Goal: Transaction & Acquisition: Obtain resource

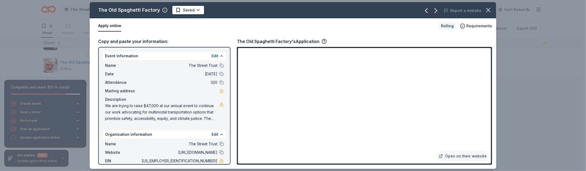
click at [184, 107] on span "We are trying to raise $47,000 at our annual event to continue our work advocat…" at bounding box center [162, 111] width 114 height 19
click at [185, 107] on span "We are trying to raise $47,000 at our annual event to continue our work advocat…" at bounding box center [162, 111] width 114 height 19
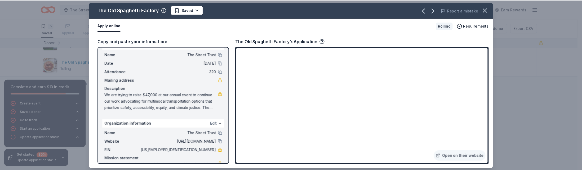
scroll to position [26, 0]
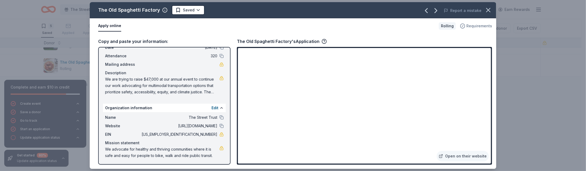
click at [469, 26] on span "Requirements" at bounding box center [479, 26] width 26 height 6
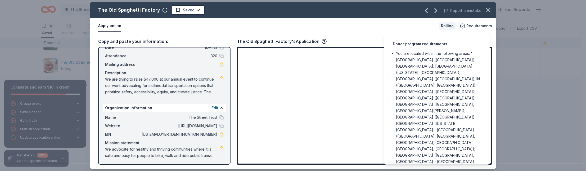
click at [415, 33] on div "Donor program requirements You are located within the following areas: "AZ (Pho…" at bounding box center [437, 98] width 106 height 132
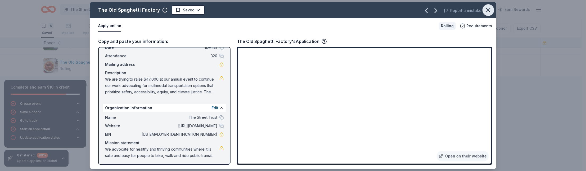
click at [489, 11] on icon "button" at bounding box center [489, 10] width 4 height 4
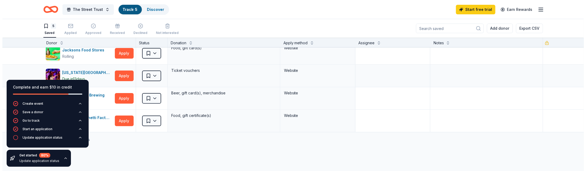
scroll to position [0, 0]
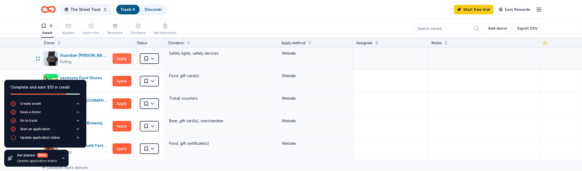
click at [118, 57] on button "Apply" at bounding box center [122, 58] width 19 height 11
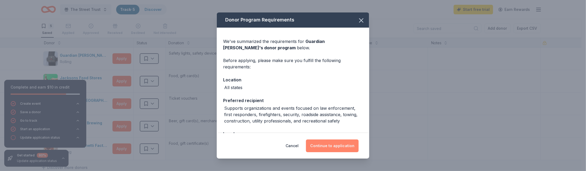
click at [339, 144] on button "Continue to application" at bounding box center [332, 145] width 53 height 13
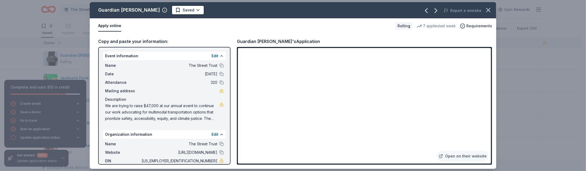
click at [210, 118] on span "We are trying to raise $47,000 at our annual event to continue our work advocat…" at bounding box center [162, 111] width 114 height 19
click at [219, 152] on button at bounding box center [221, 152] width 4 height 4
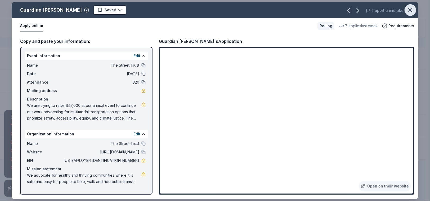
click at [412, 9] on icon "button" at bounding box center [410, 9] width 7 height 7
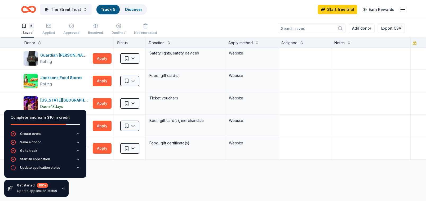
click at [142, 170] on div "Discover more donors" at bounding box center [215, 167] width 431 height 15
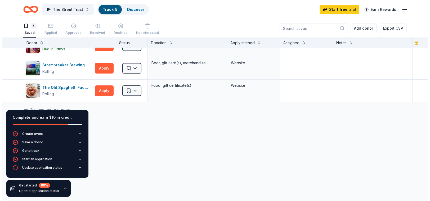
scroll to position [47, 0]
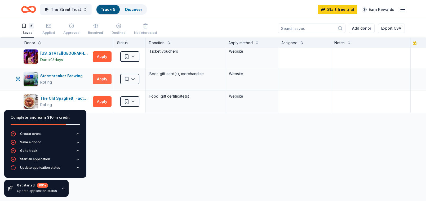
click at [102, 77] on button "Apply" at bounding box center [102, 79] width 19 height 11
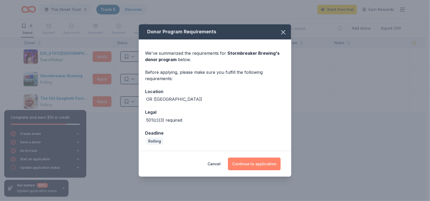
click at [255, 165] on button "Continue to application" at bounding box center [254, 164] width 53 height 13
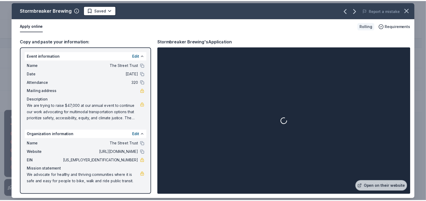
scroll to position [0, 0]
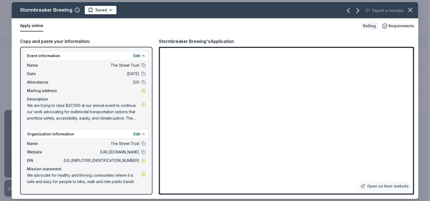
click at [131, 160] on span "93-1057956" at bounding box center [100, 161] width 77 height 6
drag, startPoint x: 139, startPoint y: 160, endPoint x: 108, endPoint y: 160, distance: 31.2
click at [108, 160] on span "93-1057956" at bounding box center [100, 161] width 77 height 6
click at [144, 152] on button at bounding box center [143, 152] width 4 height 4
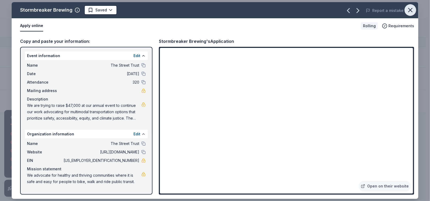
click at [413, 10] on icon "button" at bounding box center [410, 9] width 7 height 7
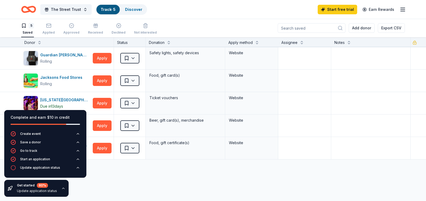
scroll to position [0, 0]
click at [46, 29] on div "Applied" at bounding box center [48, 29] width 12 height 12
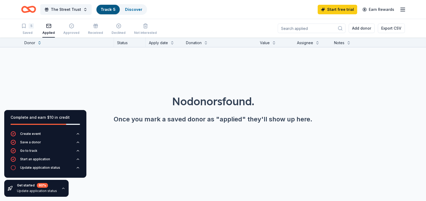
click at [21, 30] on div "5 Saved Applied Approved Received Declined Not interested Add donor Export CSV" at bounding box center [213, 28] width 426 height 19
click at [26, 30] on div "5 Saved" at bounding box center [27, 29] width 13 height 12
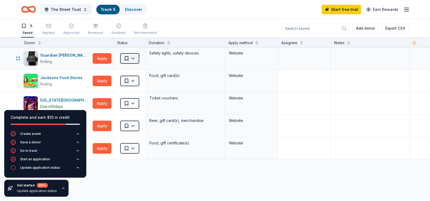
click at [133, 59] on html "The Street Trust Track · 5 Discover Start free trial Earn Rewards 5 Saved Appli…" at bounding box center [215, 100] width 430 height 201
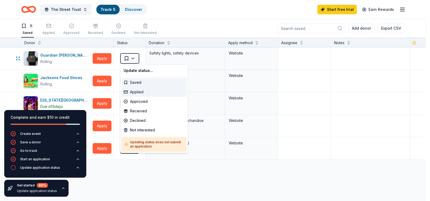
click at [141, 93] on div "Applied" at bounding box center [154, 92] width 65 height 10
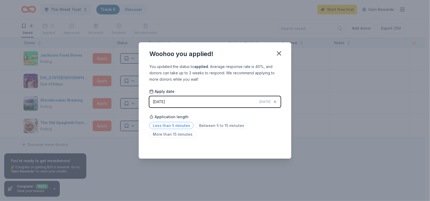
click at [178, 125] on span "Less than 5 minutes" at bounding box center [171, 125] width 44 height 7
click at [264, 101] on span "Today" at bounding box center [264, 102] width 11 height 4
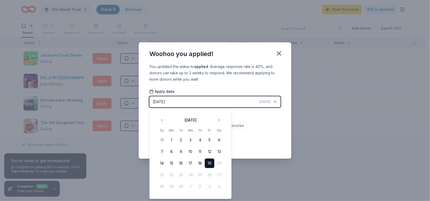
click at [286, 51] on div "Woohoo you applied!" at bounding box center [215, 52] width 152 height 21
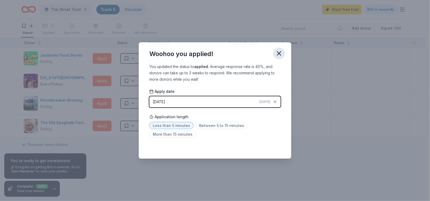
click at [279, 52] on icon "button" at bounding box center [278, 53] width 7 height 7
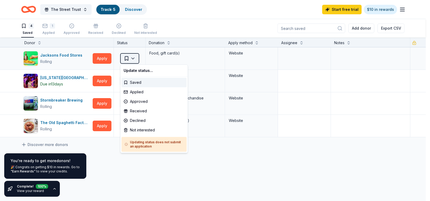
click at [137, 60] on html "The Street Trust Track · 5 Discover Start free trial $10 in rewards 4 Saved 1 A…" at bounding box center [215, 100] width 430 height 201
click at [195, 170] on html "The Street Trust Track · 5 Discover Start free trial $10 in rewards 4 Saved 1 A…" at bounding box center [215, 100] width 430 height 201
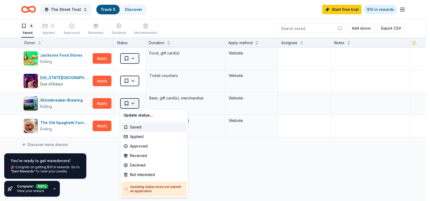
click at [133, 99] on html "The Street Trust Track · 5 Discover Start free trial $10 in rewards 4 Saved 1 A…" at bounding box center [215, 100] width 430 height 201
click at [144, 134] on div "Applied" at bounding box center [154, 137] width 65 height 10
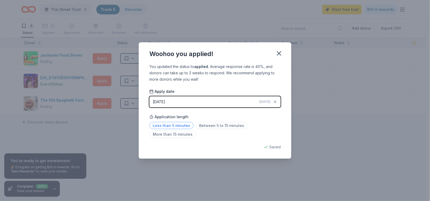
click at [175, 125] on span "Less than 5 minutes" at bounding box center [171, 125] width 44 height 7
click at [280, 52] on icon "button" at bounding box center [278, 53] width 7 height 7
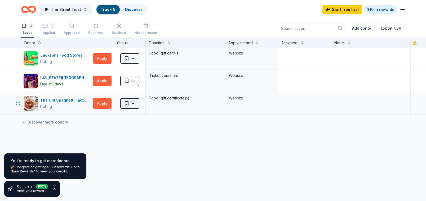
click at [132, 104] on html "The Street Trust Track · 5 Discover Start free trial $10 in rewards 3 Saved 2 A…" at bounding box center [213, 100] width 426 height 201
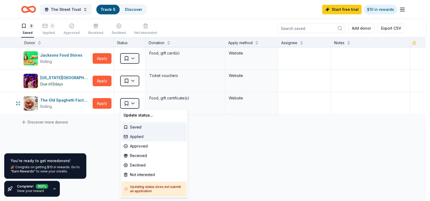
click at [146, 137] on div "Applied" at bounding box center [154, 137] width 65 height 10
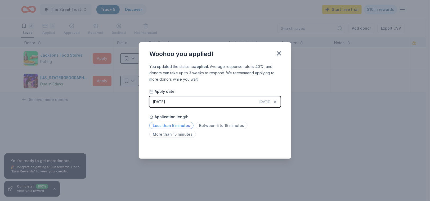
click at [185, 124] on span "Less than 5 minutes" at bounding box center [171, 125] width 44 height 7
click at [46, 170] on div "Woohoo you applied! You updated the status to applied . Average response rate i…" at bounding box center [215, 100] width 430 height 201
click at [51, 170] on div "Woohoo you applied! You updated the status to applied . Average response rate i…" at bounding box center [215, 100] width 430 height 201
click at [280, 52] on icon "button" at bounding box center [279, 54] width 4 height 4
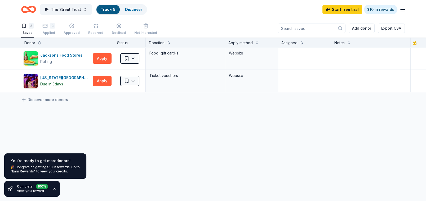
click at [34, 170] on link "View your reward" at bounding box center [30, 191] width 27 height 4
click at [53, 170] on icon "button" at bounding box center [54, 188] width 2 height 1
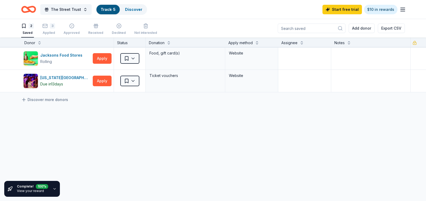
click at [53, 170] on icon "button" at bounding box center [54, 189] width 4 height 4
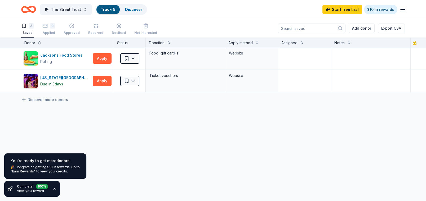
click at [36, 170] on div "🎉 Congrats on getting $10 in rewards. Go to "Earn Rewards" to view your credits." at bounding box center [45, 169] width 69 height 8
click at [26, 170] on link ""Earn Rewards"" at bounding box center [23, 171] width 25 height 4
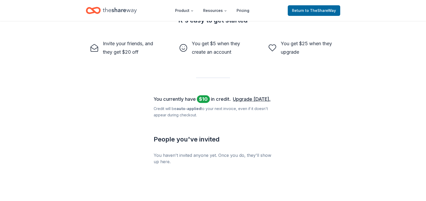
scroll to position [176, 0]
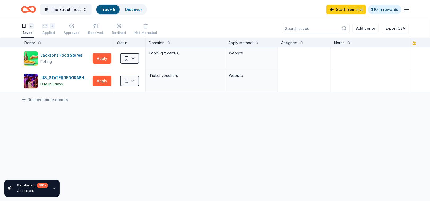
click at [32, 11] on icon "Home" at bounding box center [31, 9] width 8 height 5
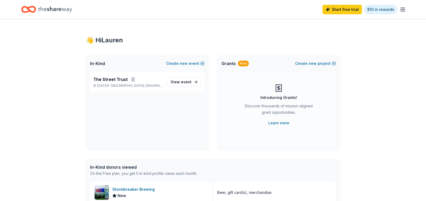
click at [403, 8] on line "button" at bounding box center [402, 8] width 4 height 0
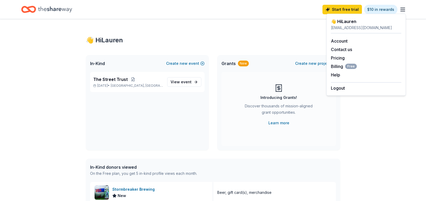
click at [189, 37] on div "👋 Hi Lauren" at bounding box center [213, 40] width 254 height 8
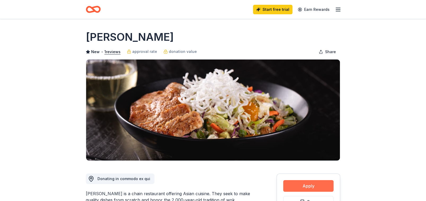
click at [303, 185] on button "Apply" at bounding box center [308, 186] width 50 height 12
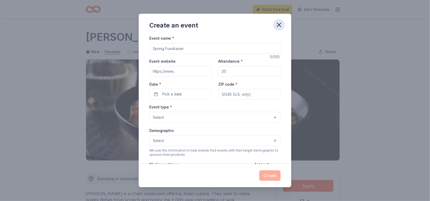
click at [279, 23] on icon "button" at bounding box center [278, 24] width 7 height 7
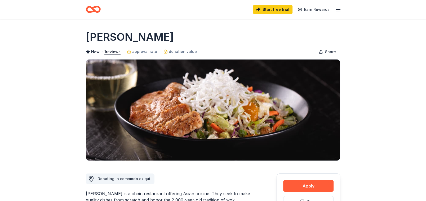
click at [338, 11] on line "button" at bounding box center [338, 11] width 4 height 0
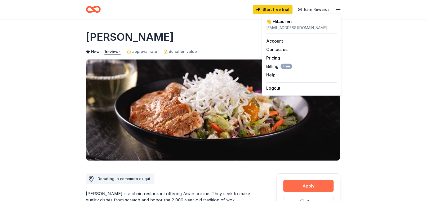
click at [315, 186] on button "Apply" at bounding box center [308, 186] width 50 height 12
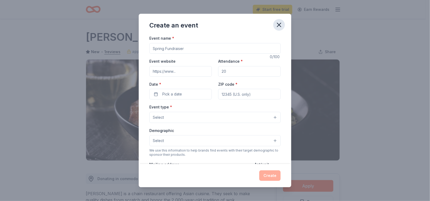
click at [280, 26] on icon "button" at bounding box center [279, 25] width 4 height 4
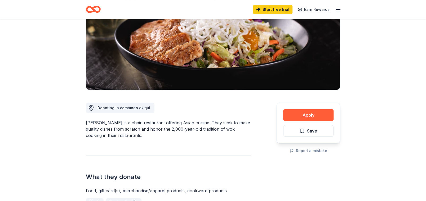
scroll to position [82, 0]
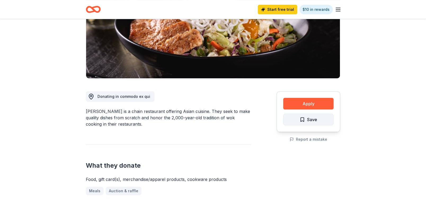
click at [301, 123] on button "Save" at bounding box center [308, 120] width 50 height 12
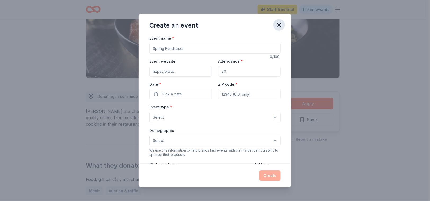
click at [283, 25] on button "button" at bounding box center [279, 25] width 12 height 12
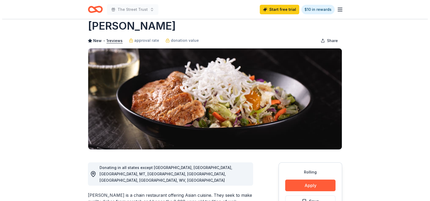
scroll to position [12, 0]
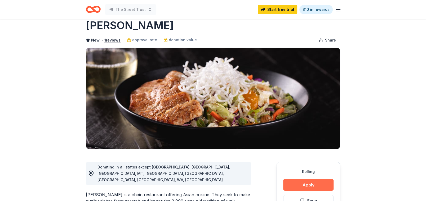
click at [299, 187] on button "Apply" at bounding box center [308, 185] width 50 height 12
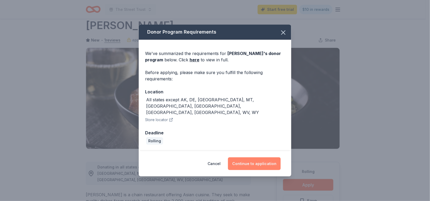
click at [274, 160] on button "Continue to application" at bounding box center [254, 164] width 53 height 13
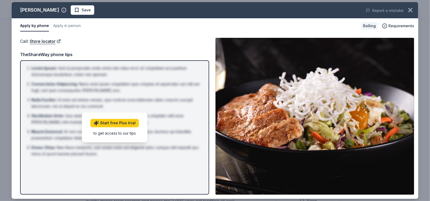
drag, startPoint x: 65, startPoint y: 30, endPoint x: 35, endPoint y: 19, distance: 32.6
click at [35, 19] on div "Apply by phone Apply in person Rolling Requirements" at bounding box center [215, 25] width 407 height 15
